Goal: Transaction & Acquisition: Book appointment/travel/reservation

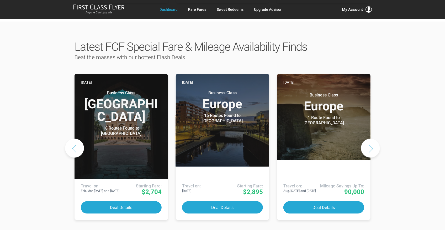
scroll to position [245, 0]
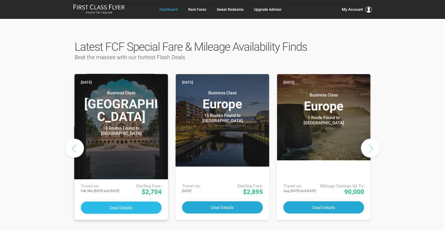
click at [128, 201] on button "Deal Details" at bounding box center [121, 207] width 81 height 12
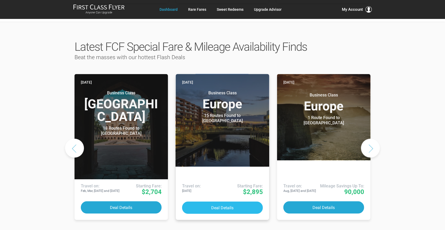
click at [224, 201] on button "Deal Details" at bounding box center [222, 207] width 81 height 12
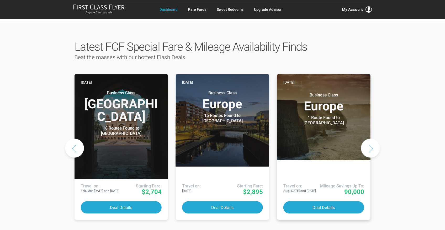
click at [326, 115] on div "1 Route Found to Dublin" at bounding box center [324, 120] width 66 height 10
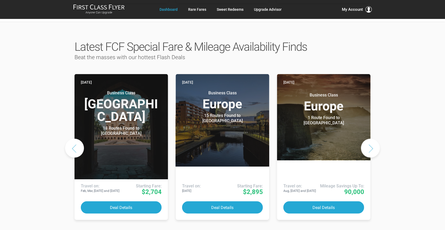
click at [369, 139] on button "Next slide" at bounding box center [370, 148] width 19 height 19
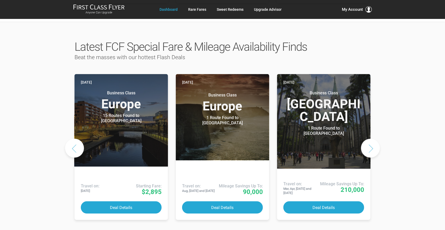
click at [368, 139] on button "Next slide" at bounding box center [370, 148] width 19 height 19
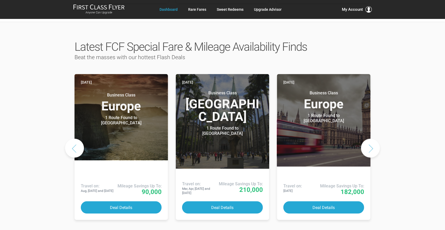
click at [368, 139] on button "Next slide" at bounding box center [370, 148] width 19 height 19
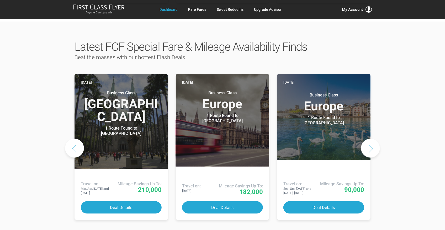
click at [368, 139] on button "Next slide" at bounding box center [370, 148] width 19 height 19
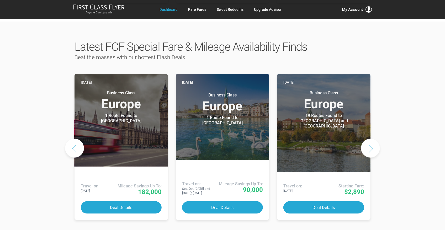
click at [368, 139] on button "Next slide" at bounding box center [370, 148] width 19 height 19
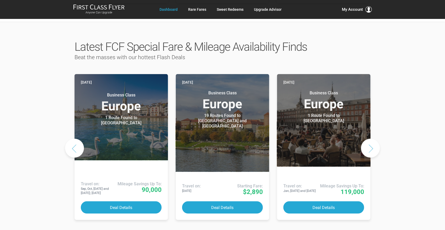
click at [368, 139] on button "Next slide" at bounding box center [370, 148] width 19 height 19
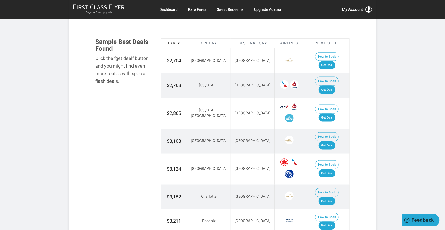
scroll to position [297, 0]
click at [328, 113] on link "Get Deal" at bounding box center [327, 117] width 17 height 8
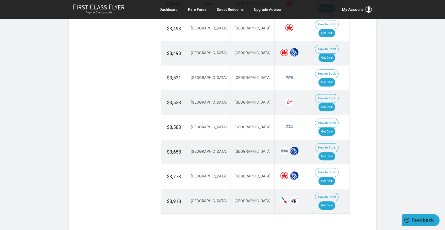
scroll to position [594, 0]
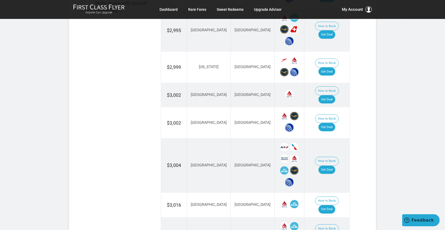
scroll to position [367, 0]
click at [330, 123] on link "Get Deal" at bounding box center [327, 127] width 17 height 8
click at [328, 205] on link "Get Deal" at bounding box center [327, 209] width 17 height 8
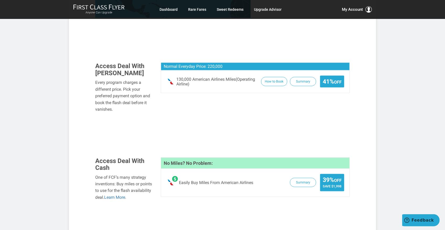
scroll to position [315, 0]
